Goal: Download file/media

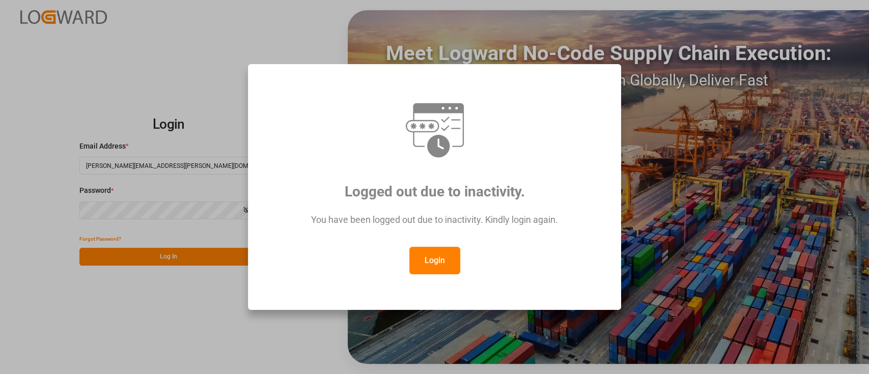
click at [432, 257] on button "Login" at bounding box center [434, 260] width 51 height 27
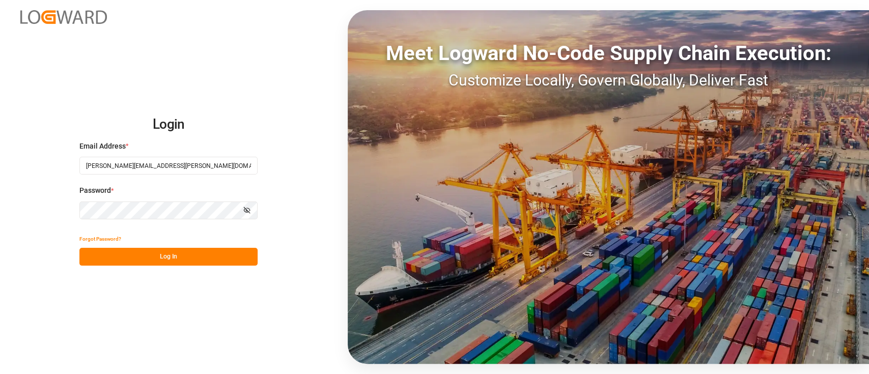
click at [176, 260] on button "Log In" at bounding box center [168, 257] width 178 height 18
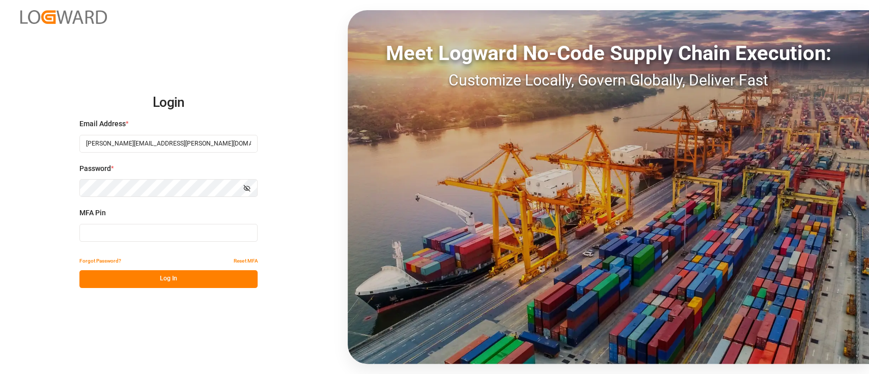
click at [218, 236] on input at bounding box center [168, 233] width 178 height 18
type input "2"
type input "950733"
click at [196, 285] on button "Log In" at bounding box center [168, 279] width 178 height 18
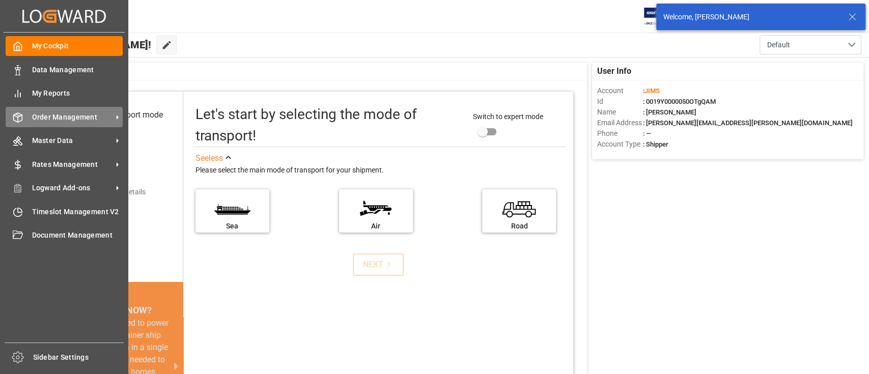
click at [62, 123] on div "Order Management Order Management" at bounding box center [64, 117] width 117 height 20
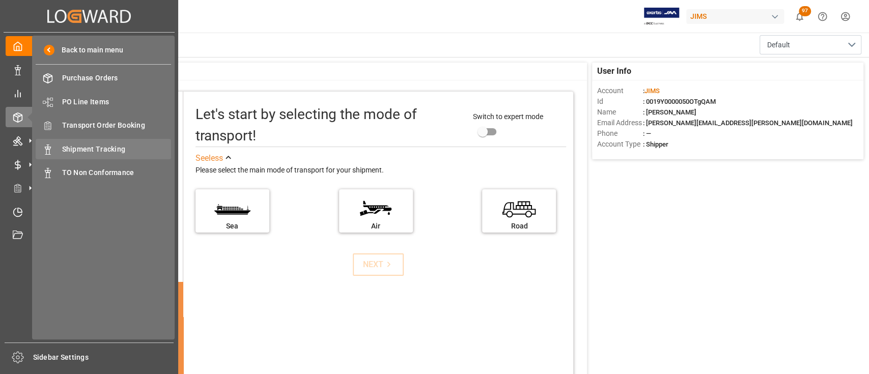
click at [107, 146] on span "Shipment Tracking" at bounding box center [116, 149] width 109 height 11
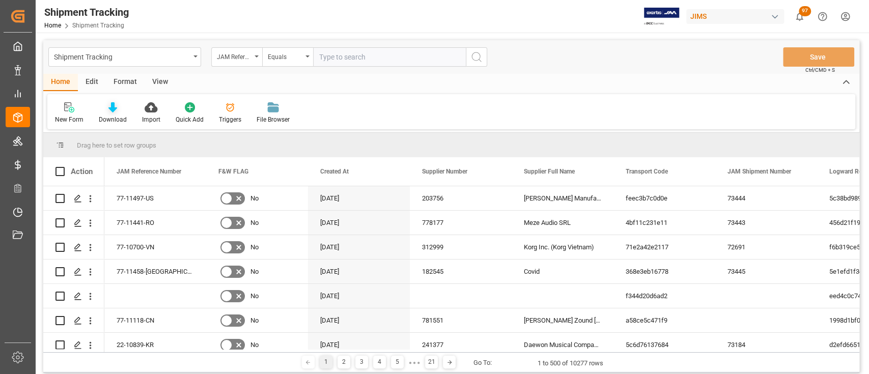
click at [106, 114] on div "Download" at bounding box center [112, 113] width 43 height 22
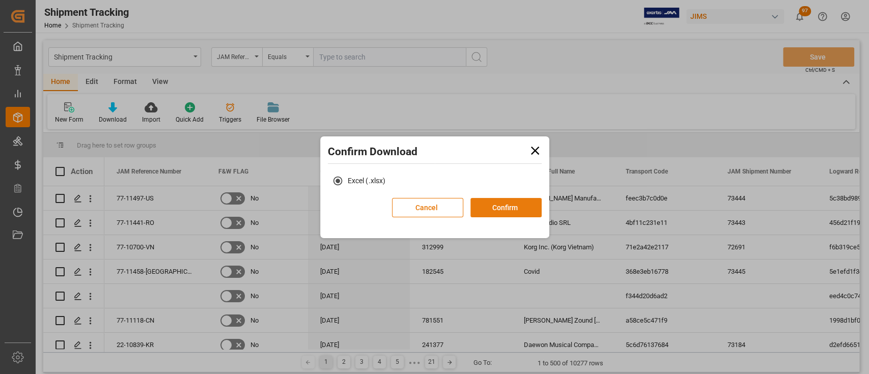
click at [508, 205] on button "Confirm" at bounding box center [506, 207] width 71 height 19
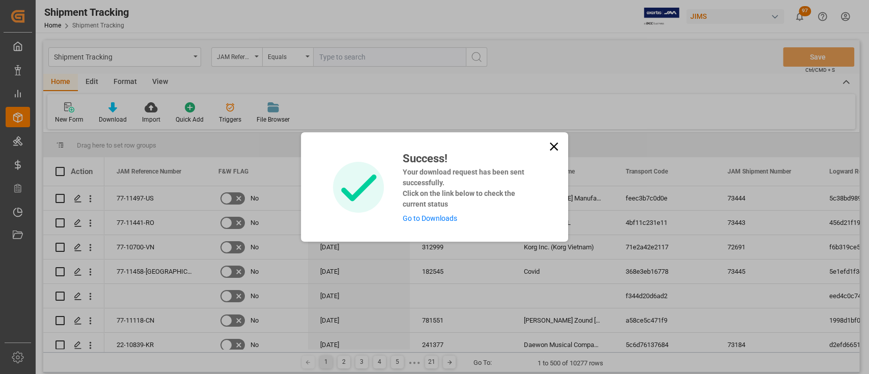
click at [419, 221] on link "Go to Downloads" at bounding box center [429, 218] width 54 height 8
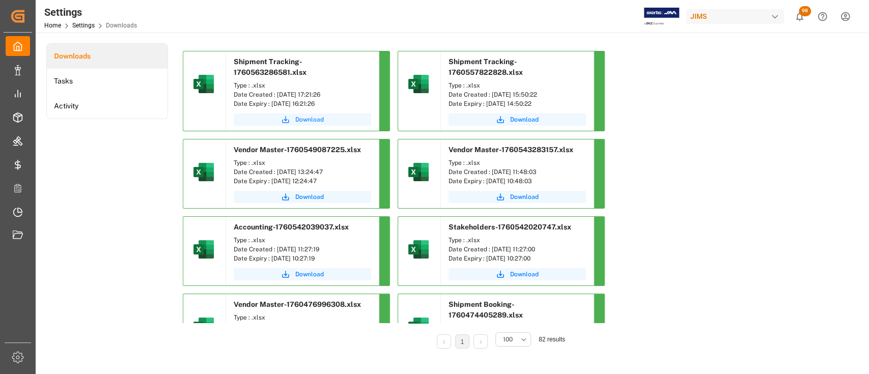
click at [305, 119] on span "Download" at bounding box center [309, 119] width 29 height 9
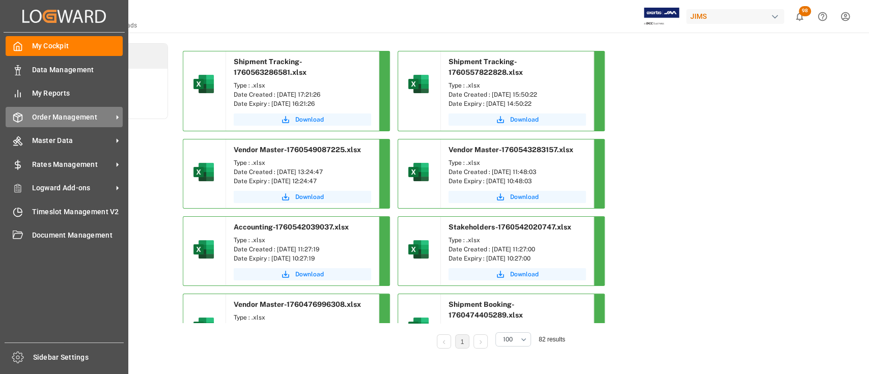
click at [66, 116] on span "Order Management" at bounding box center [72, 117] width 80 height 11
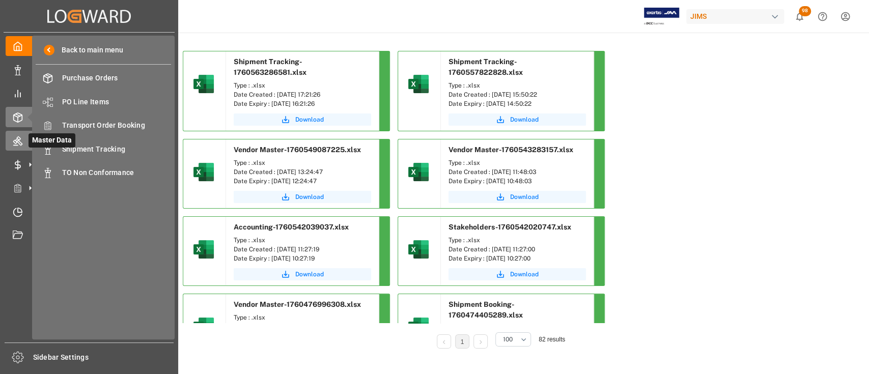
click at [16, 141] on icon at bounding box center [17, 141] width 9 height 9
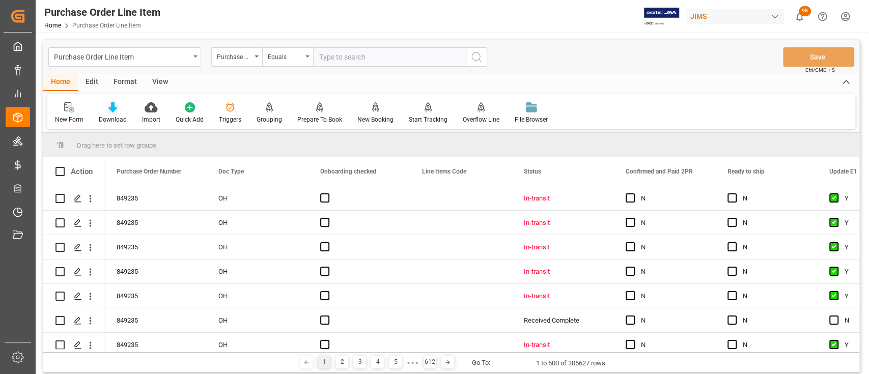
click at [114, 108] on icon at bounding box center [112, 107] width 9 height 10
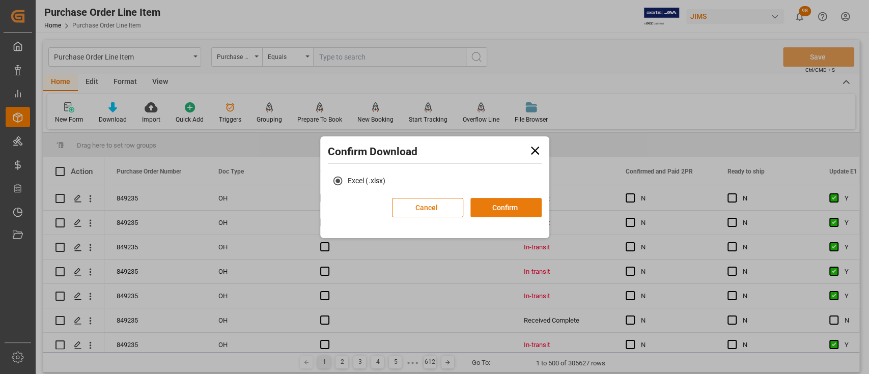
click at [512, 208] on button "Confirm" at bounding box center [506, 207] width 71 height 19
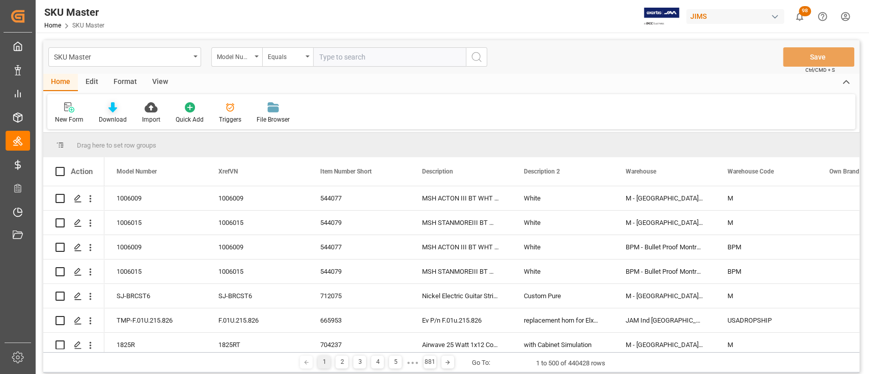
click at [111, 109] on icon at bounding box center [112, 107] width 9 height 10
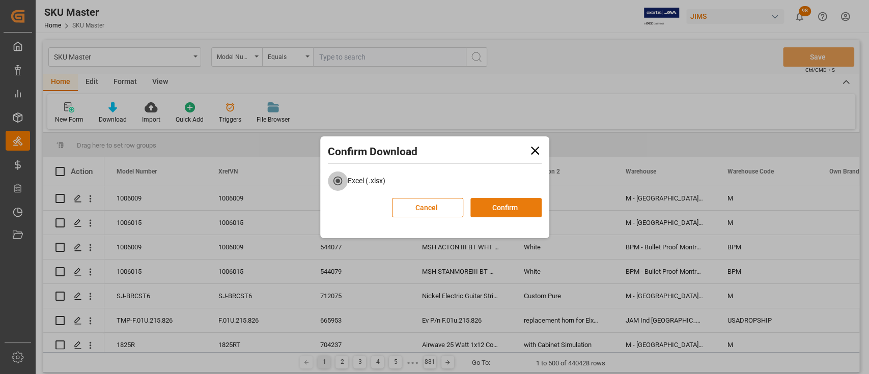
click at [493, 207] on button "Confirm" at bounding box center [506, 207] width 71 height 19
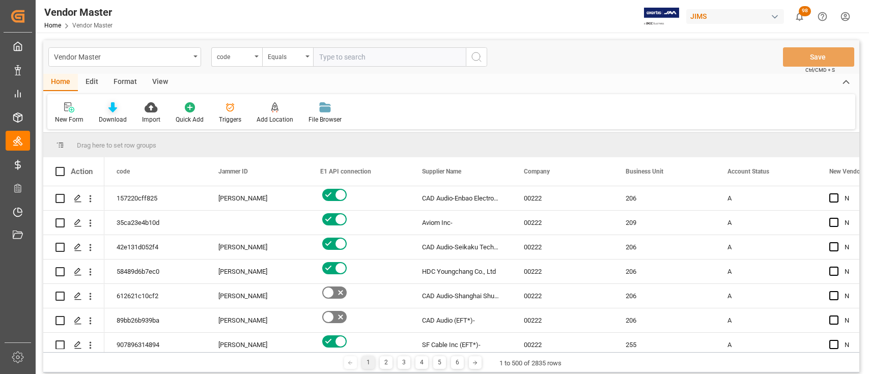
click at [111, 107] on icon at bounding box center [112, 107] width 9 height 10
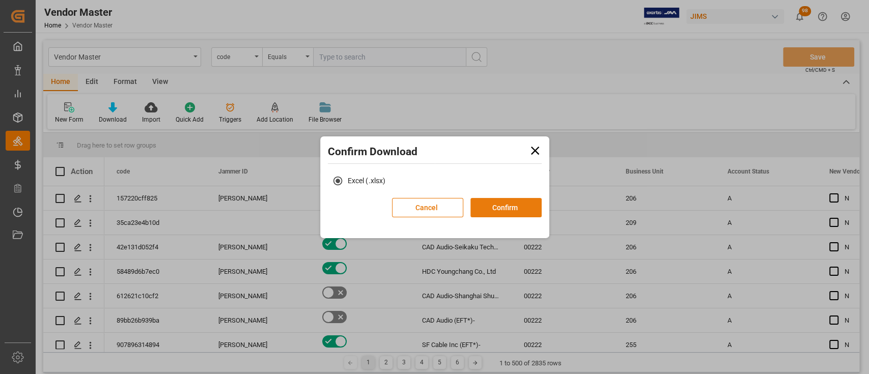
click at [509, 210] on button "Confirm" at bounding box center [506, 207] width 71 height 19
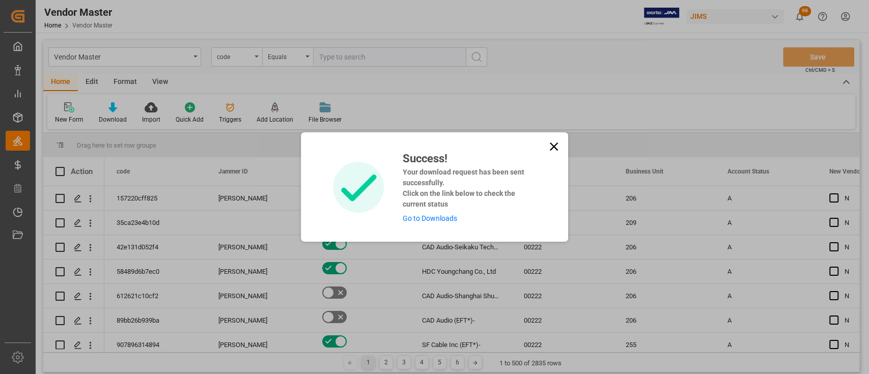
click at [427, 218] on link "Go to Downloads" at bounding box center [429, 218] width 54 height 8
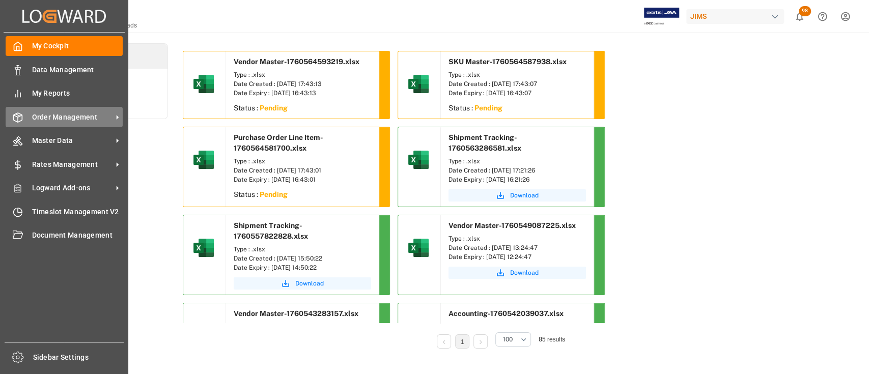
click at [47, 116] on span "Order Management" at bounding box center [72, 117] width 80 height 11
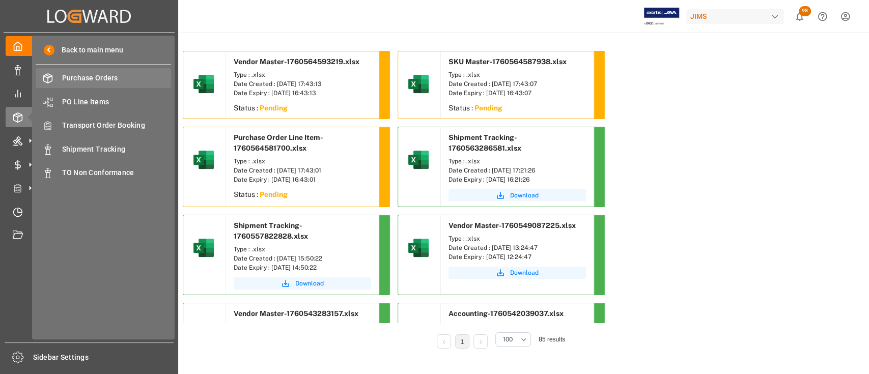
click at [107, 77] on span "Purchase Orders" at bounding box center [116, 78] width 109 height 11
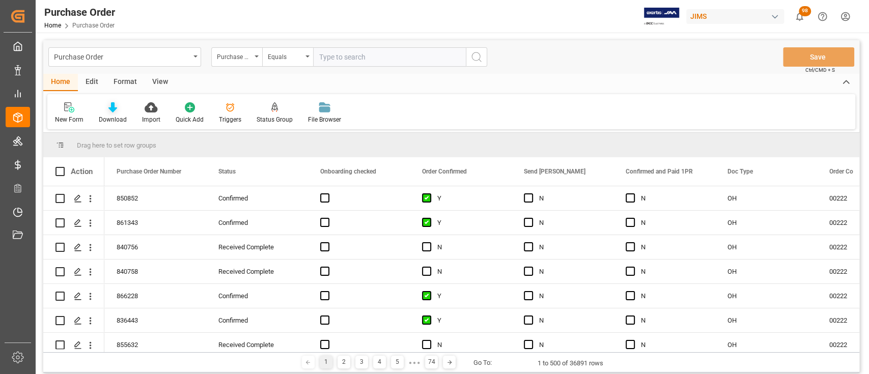
click at [109, 106] on icon at bounding box center [112, 107] width 9 height 10
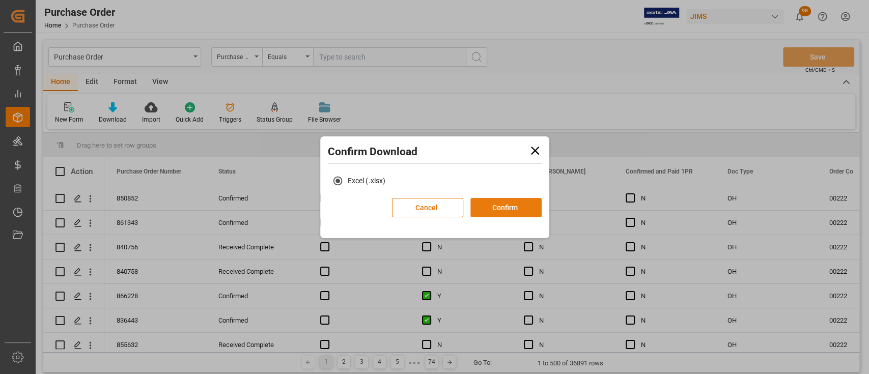
click at [485, 204] on button "Confirm" at bounding box center [506, 207] width 71 height 19
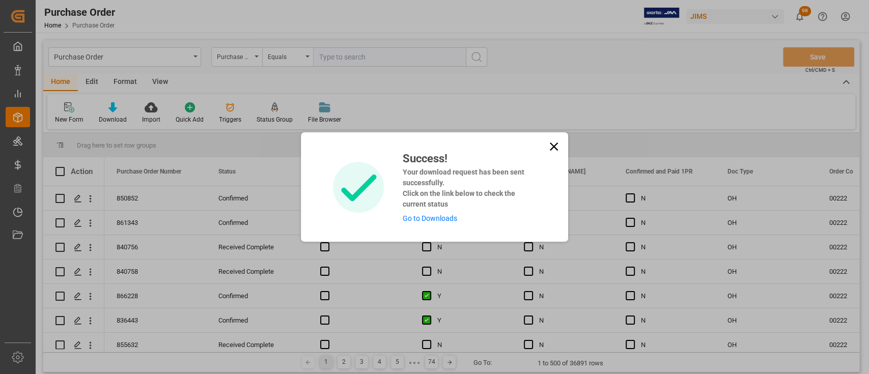
click at [427, 215] on link "Go to Downloads" at bounding box center [429, 218] width 54 height 8
